Goal: Communication & Community: Participate in discussion

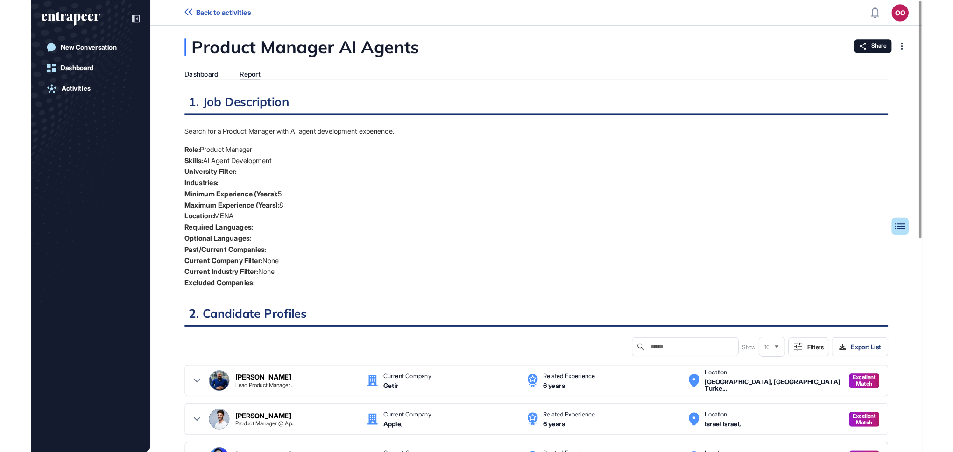
scroll to position [4, 0]
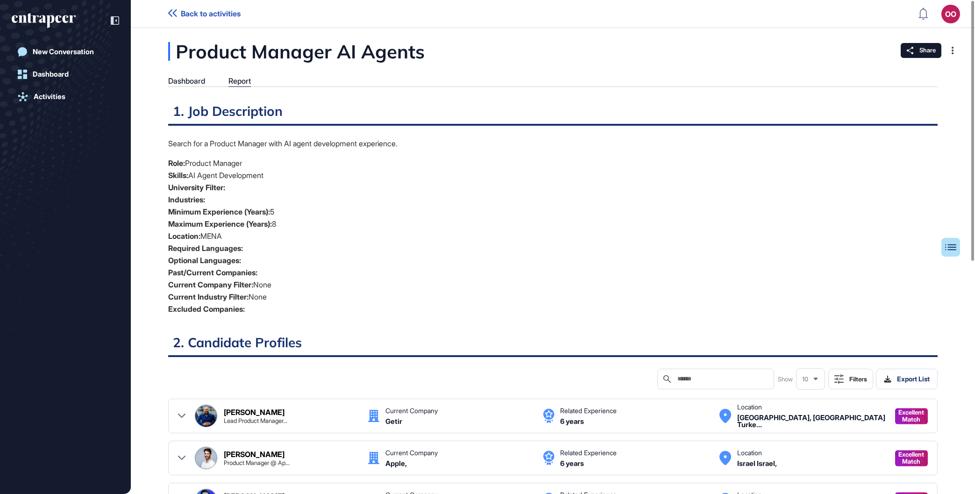
click at [233, 13] on span "Back to activities" at bounding box center [211, 13] width 60 height 9
click at [175, 12] on icon at bounding box center [172, 12] width 9 height 7
click at [215, 16] on span "Back to activities" at bounding box center [211, 13] width 60 height 9
click at [171, 17] on icon at bounding box center [172, 12] width 9 height 7
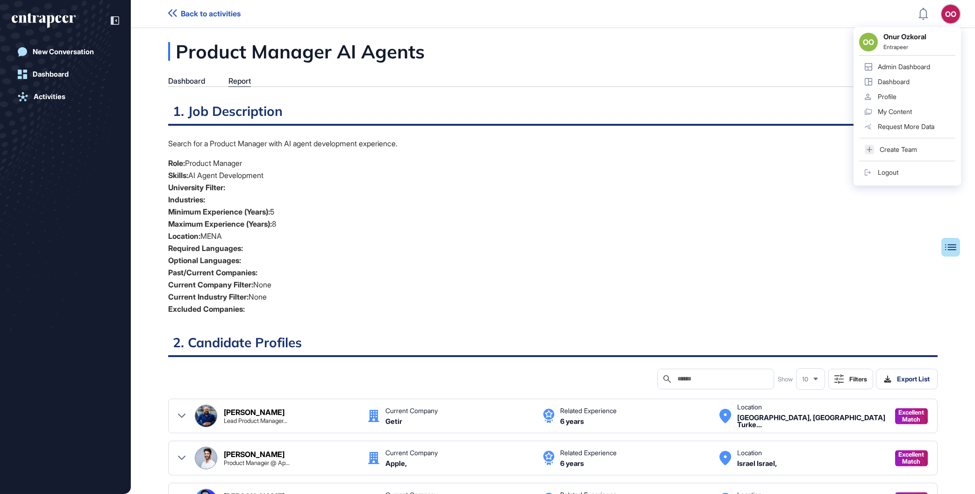
scroll to position [444, 5]
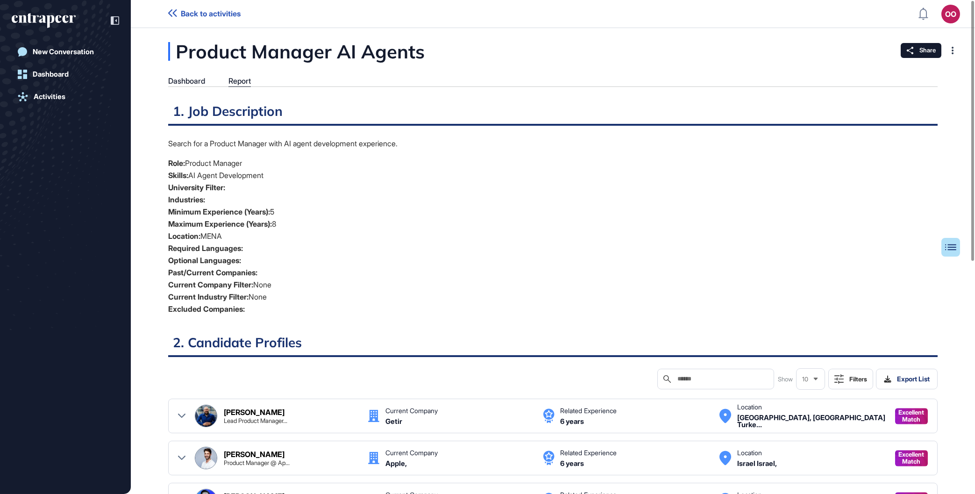
click at [227, 12] on span "Back to activities" at bounding box center [211, 13] width 60 height 9
click at [66, 43] on link "New Conversation" at bounding box center [65, 52] width 107 height 19
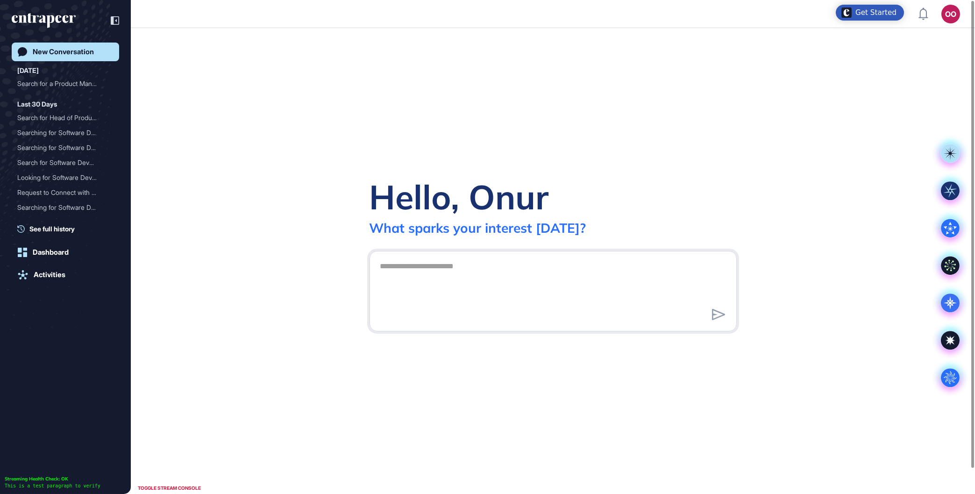
click at [553, 255] on div at bounding box center [552, 291] width 367 height 80
click at [553, 269] on textarea at bounding box center [553, 289] width 357 height 65
click at [943, 371] on icon ".cls-2{fill:#fff}" at bounding box center [950, 377] width 19 height 19
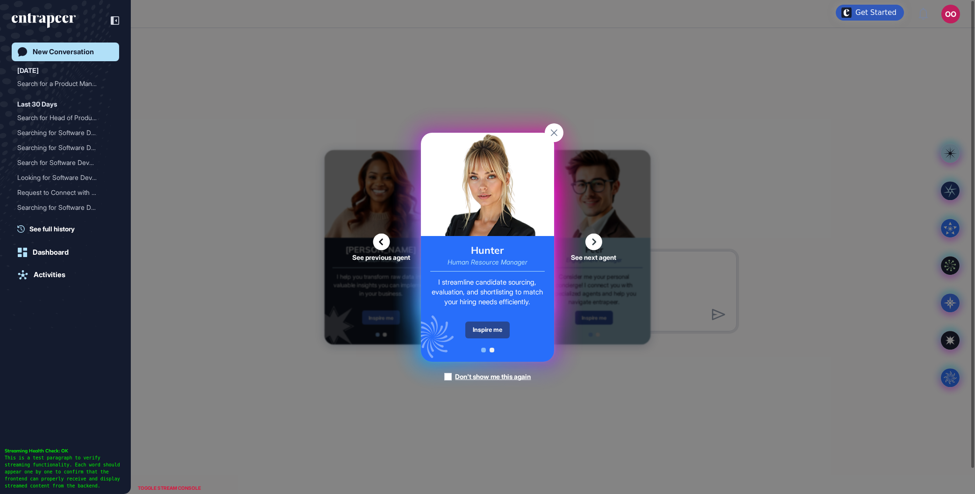
click at [493, 322] on div "Inspire me" at bounding box center [487, 329] width 44 height 17
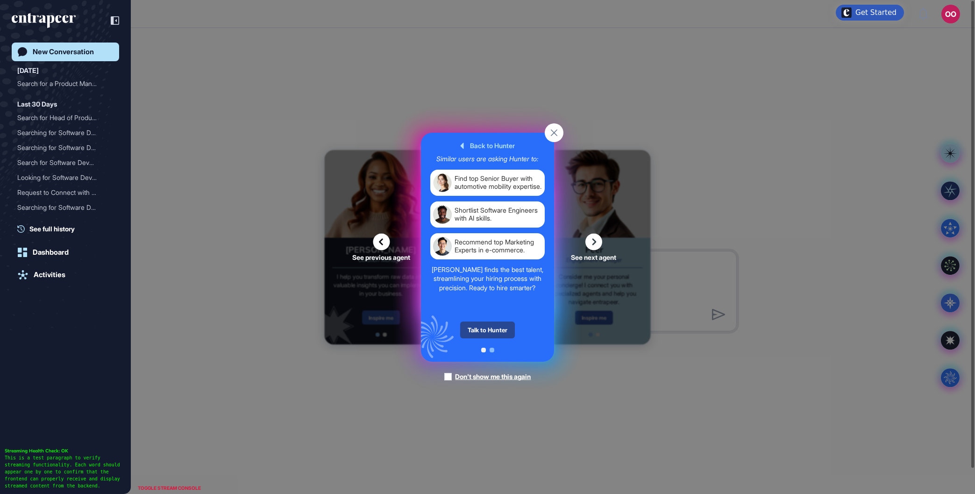
click at [496, 325] on div "Talk to Hunter" at bounding box center [487, 329] width 55 height 17
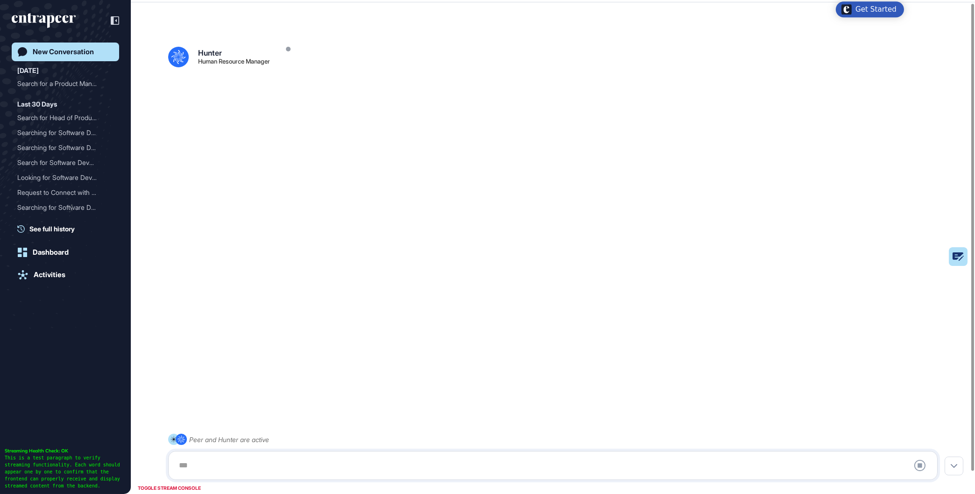
scroll to position [26, 0]
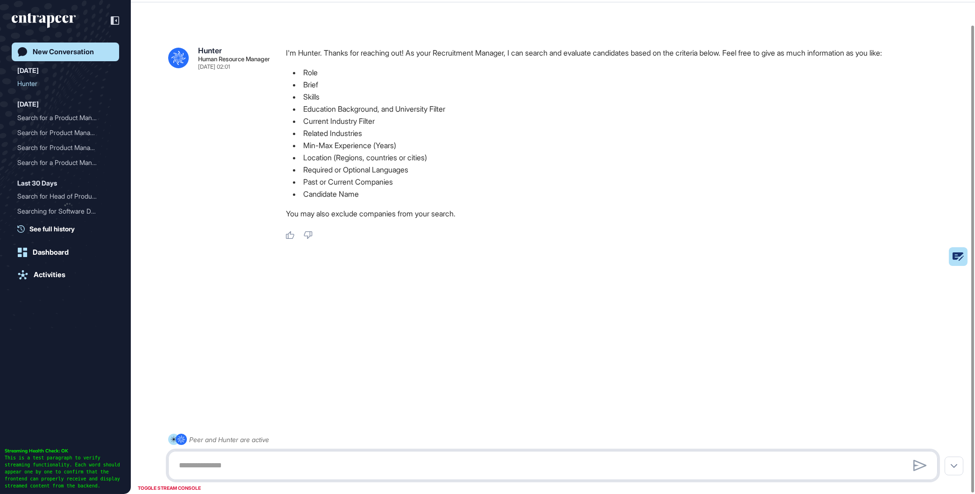
click at [239, 460] on textarea at bounding box center [552, 465] width 759 height 19
paste textarea "**********"
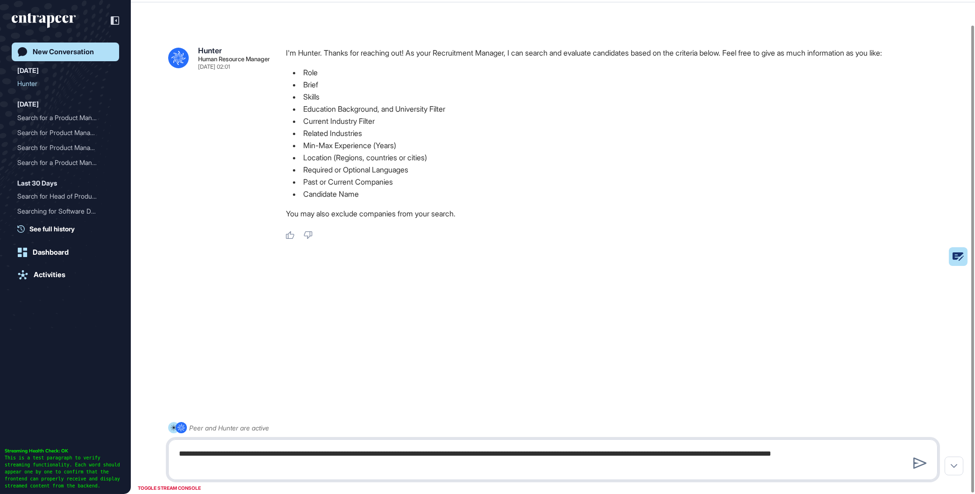
type textarea "**********"
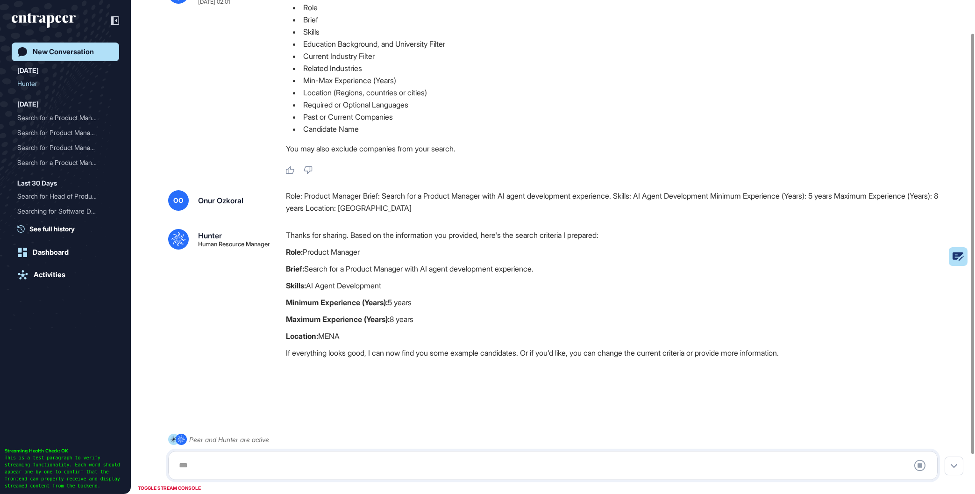
scroll to position [84, 0]
click at [667, 469] on div at bounding box center [552, 465] width 759 height 19
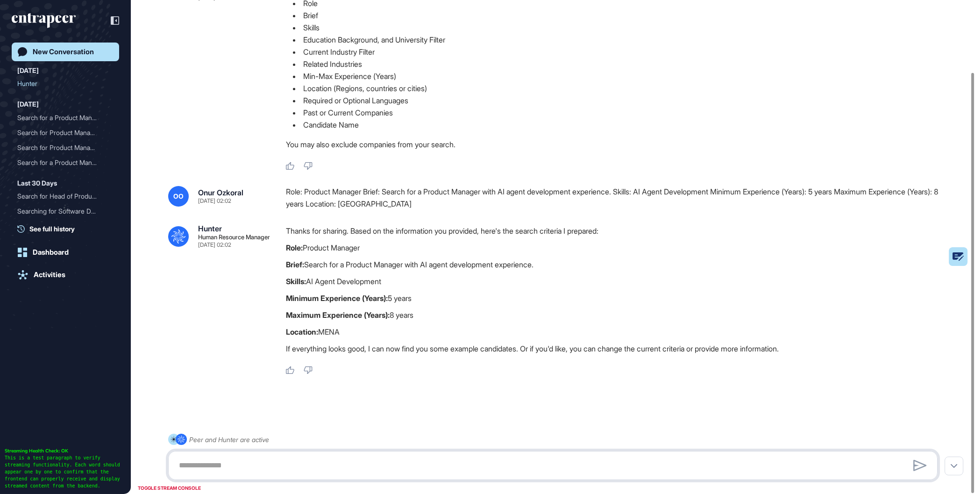
click at [673, 461] on textarea at bounding box center [552, 465] width 759 height 19
type textarea "**********"
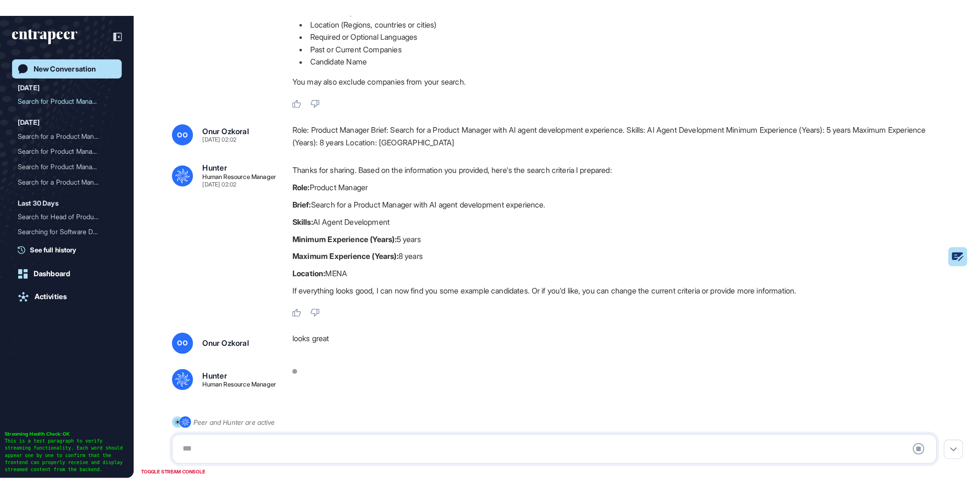
scroll to position [491, 972]
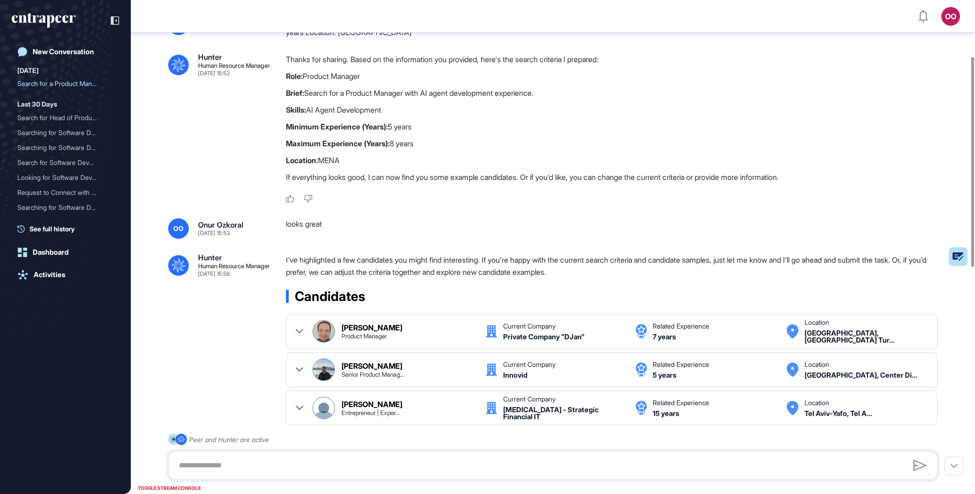
scroll to position [79, 0]
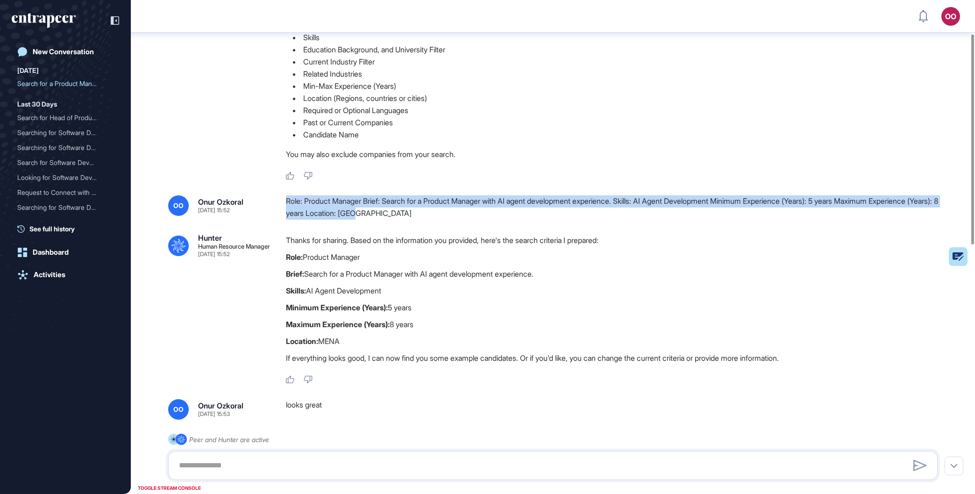
drag, startPoint x: 489, startPoint y: 212, endPoint x: 287, endPoint y: 202, distance: 201.6
click at [287, 202] on div "Role: Product Manager Brief: Search for a Product Manager with AI agent develop…" at bounding box center [615, 207] width 659 height 24
copy div "Role: Product Manager Brief: Search for a Product Manager with AI agent develop…"
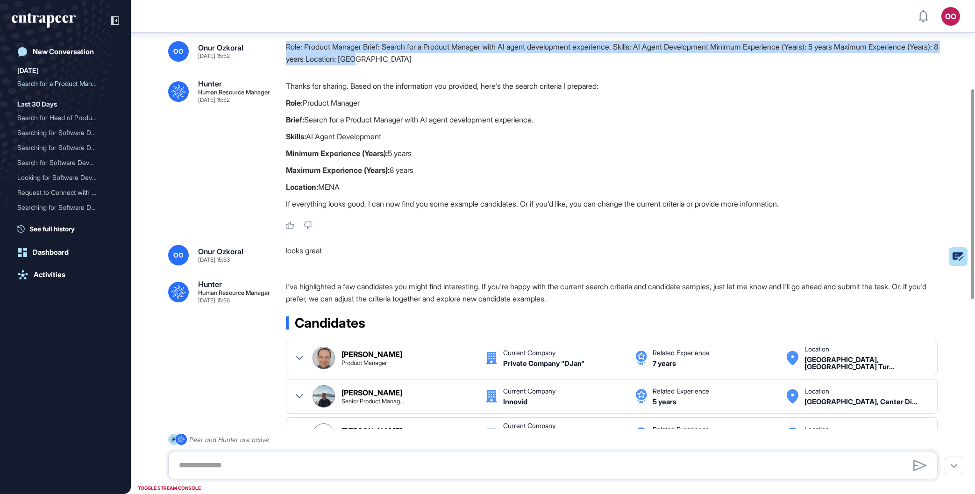
scroll to position [185, 0]
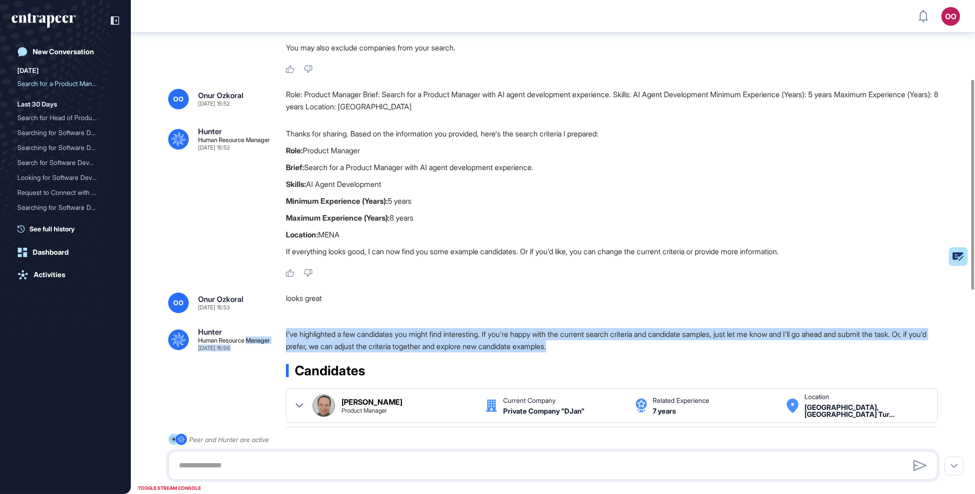
drag, startPoint x: 630, startPoint y: 346, endPoint x: 267, endPoint y: 327, distance: 363.4
click at [267, 327] on div ".cls-2{fill:#fff} Hunter Human Resource Manager Sep 10, 2025 15:52 I'm Hunter. …" at bounding box center [553, 395] width 844 height 1097
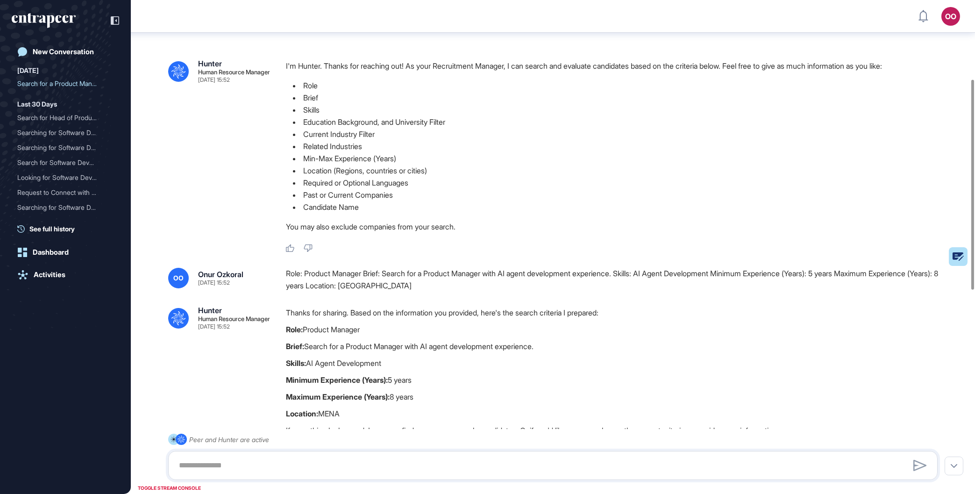
scroll to position [0, 0]
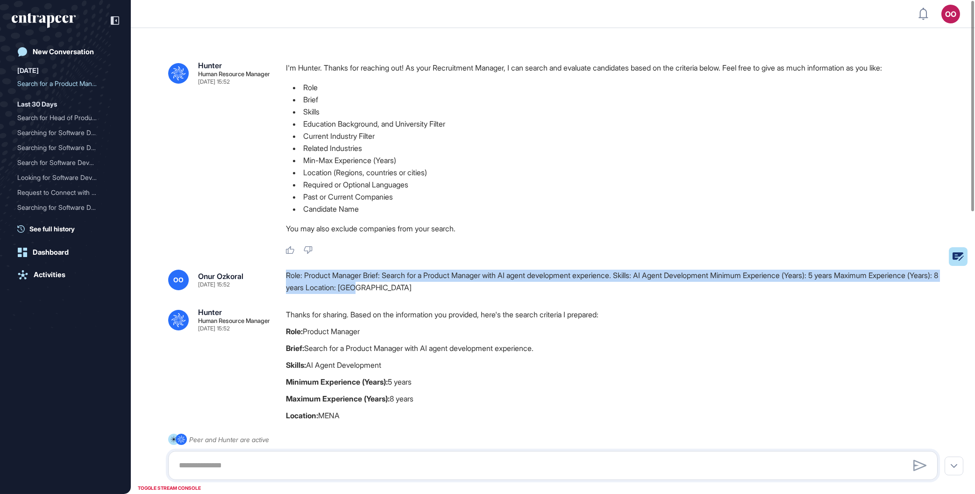
drag, startPoint x: 484, startPoint y: 298, endPoint x: 285, endPoint y: 283, distance: 199.1
copy div "Role: Product Manager Brief: Search for a Product Manager with AI agent develop…"
